Goal: Communication & Community: Participate in discussion

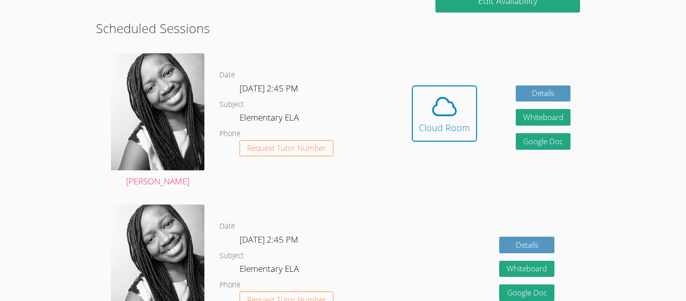
scroll to position [265, 0]
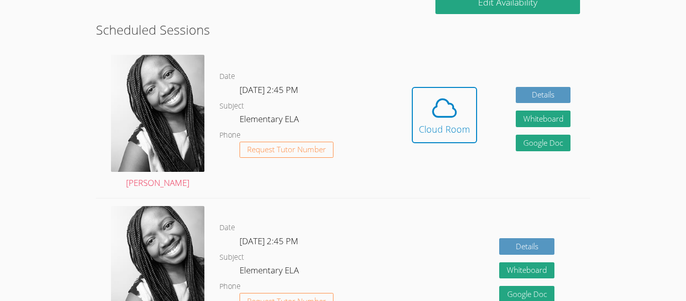
click at [300, 99] on dd "Wed Oct 15, 2:45 PM" at bounding box center [270, 91] width 61 height 17
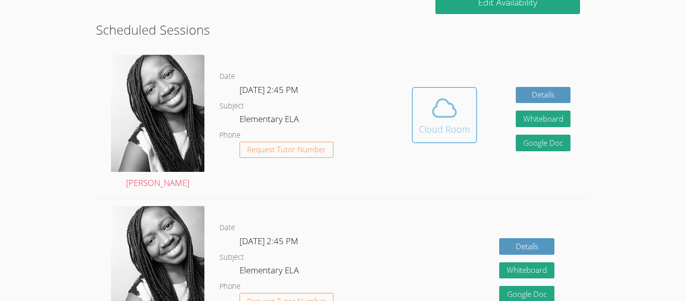
click at [432, 128] on div "Cloud Room" at bounding box center [444, 129] width 51 height 14
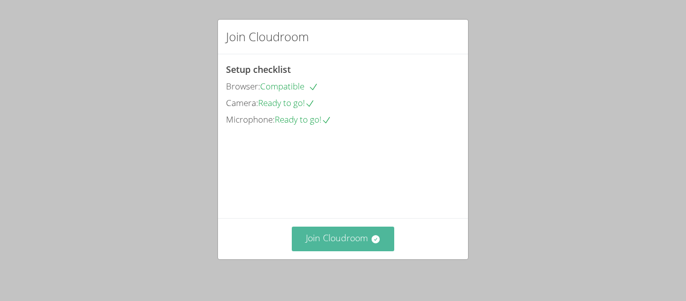
click at [334, 243] on button "Join Cloudroom" at bounding box center [343, 238] width 103 height 25
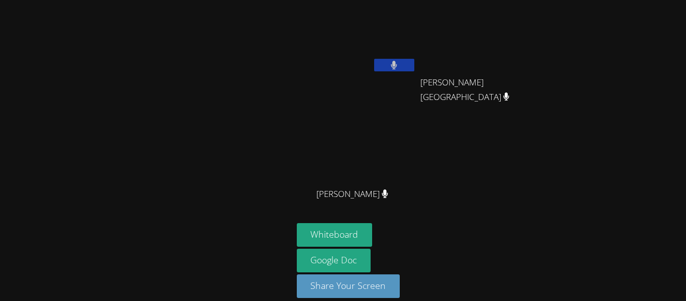
click at [126, 103] on div at bounding box center [146, 156] width 285 height 304
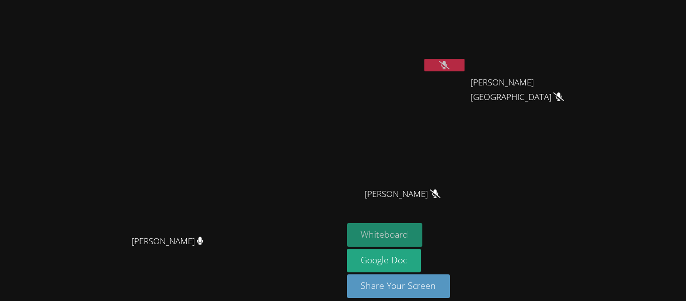
click at [420, 225] on button "Whiteboard" at bounding box center [385, 235] width 76 height 24
click at [339, 59] on div "[PERSON_NAME]" at bounding box center [171, 136] width 335 height 188
click at [149, 131] on video at bounding box center [171, 136] width 151 height 188
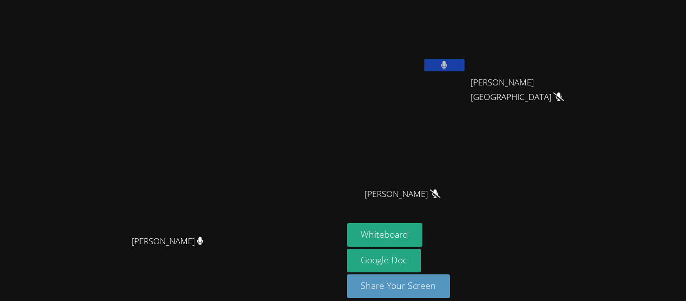
click at [247, 89] on video at bounding box center [171, 136] width 151 height 188
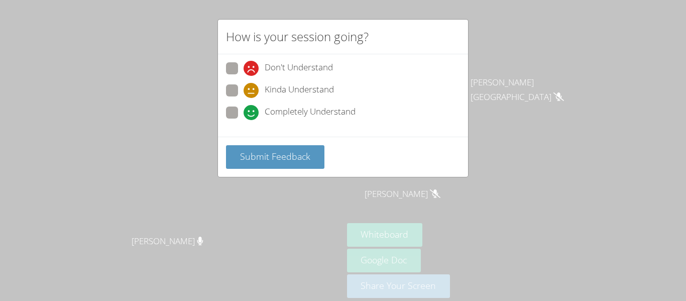
click at [244, 98] on span at bounding box center [244, 98] width 0 height 0
click at [244, 87] on input "Kinda Understand" at bounding box center [248, 88] width 9 height 9
radio input "true"
click at [229, 142] on div "Submit Feedback" at bounding box center [343, 157] width 250 height 40
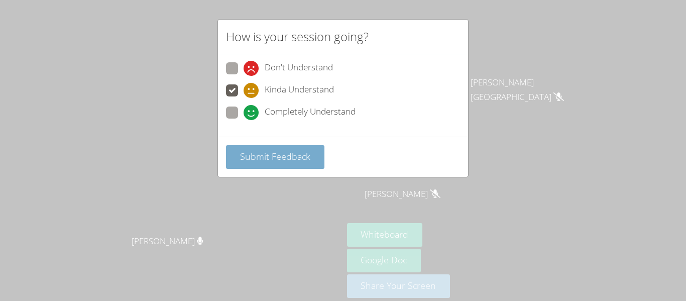
click at [234, 145] on button "Submit Feedback" at bounding box center [275, 157] width 98 height 24
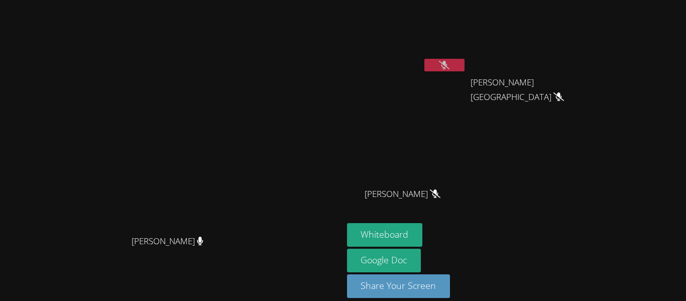
click at [402, 19] on video at bounding box center [407, 37] width 120 height 67
